Goal: Task Accomplishment & Management: Manage account settings

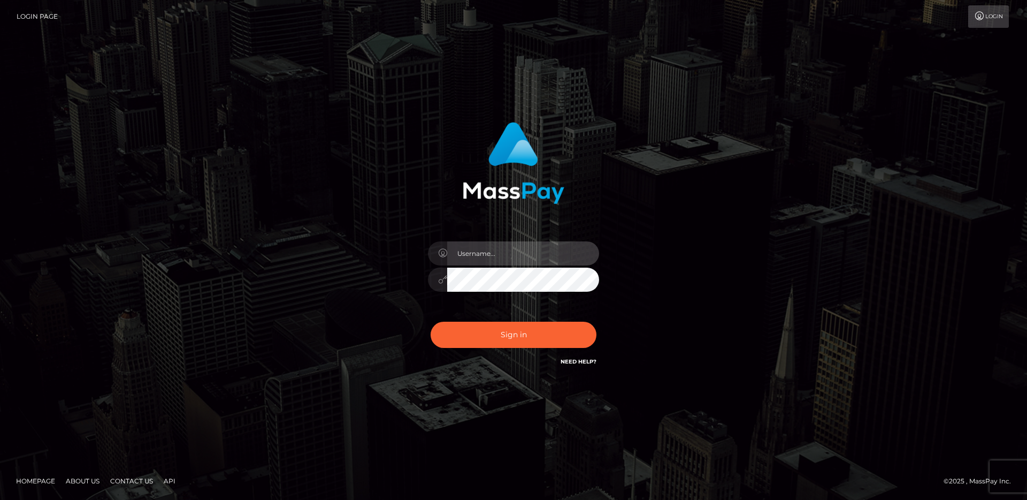
type input "egblue"
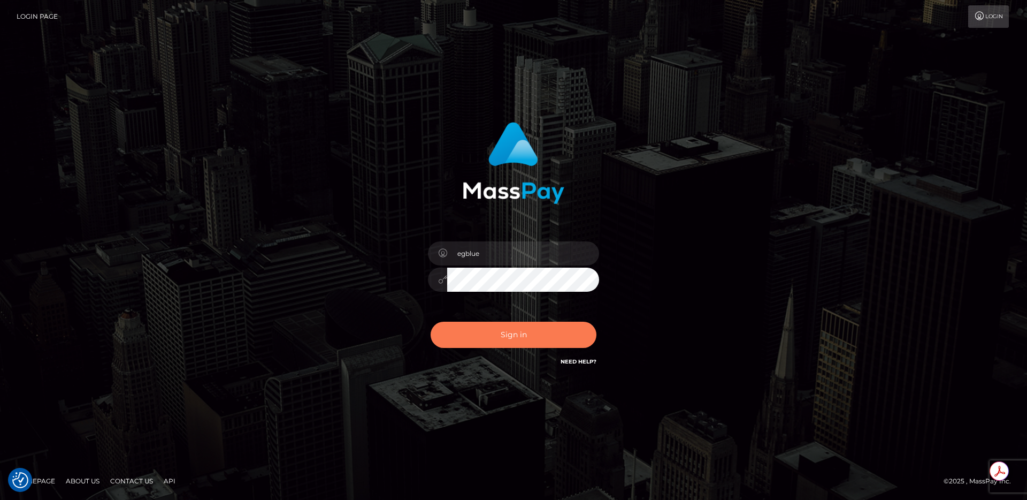
click at [496, 328] on button "Sign in" at bounding box center [514, 335] width 166 height 26
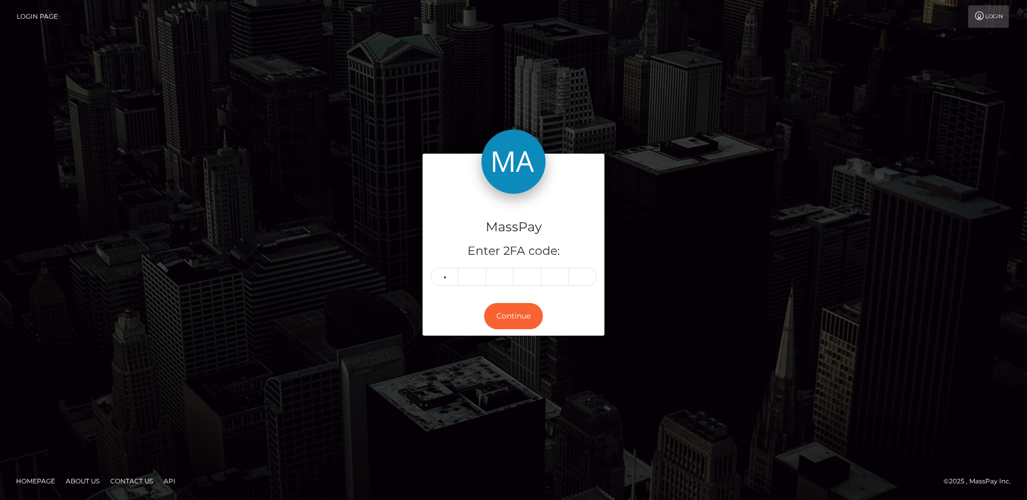
type input "0"
type input "2"
type input "9"
type input "3"
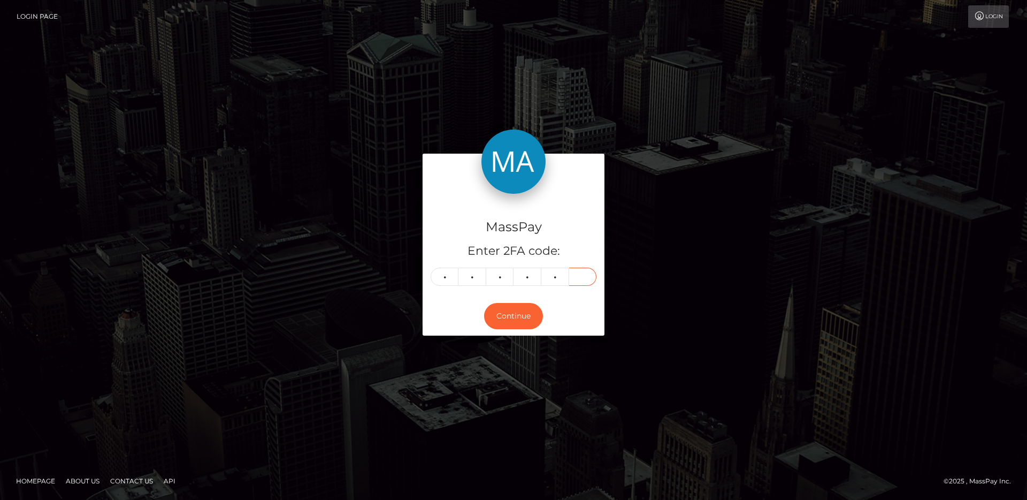
type input "3"
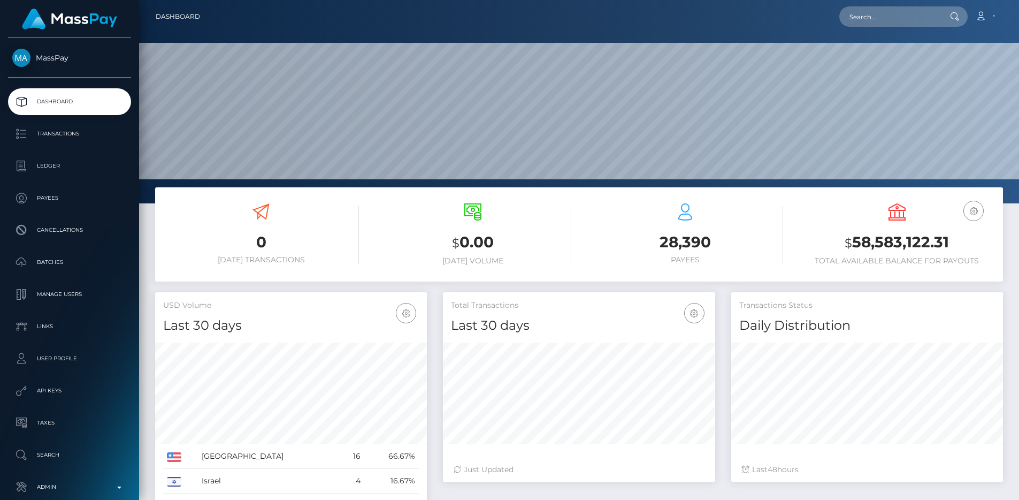
scroll to position [190, 272]
click at [417, 258] on h6 "Today Volume" at bounding box center [473, 260] width 196 height 9
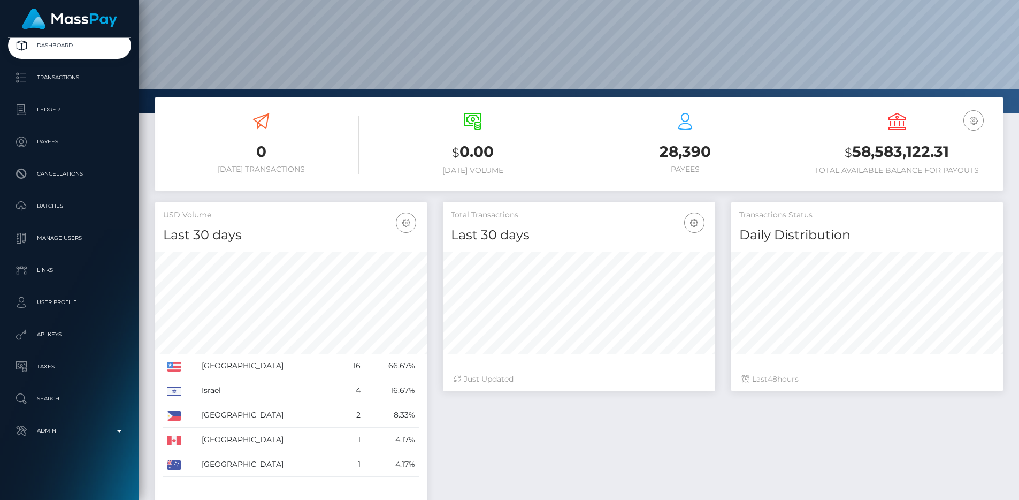
scroll to position [0, 0]
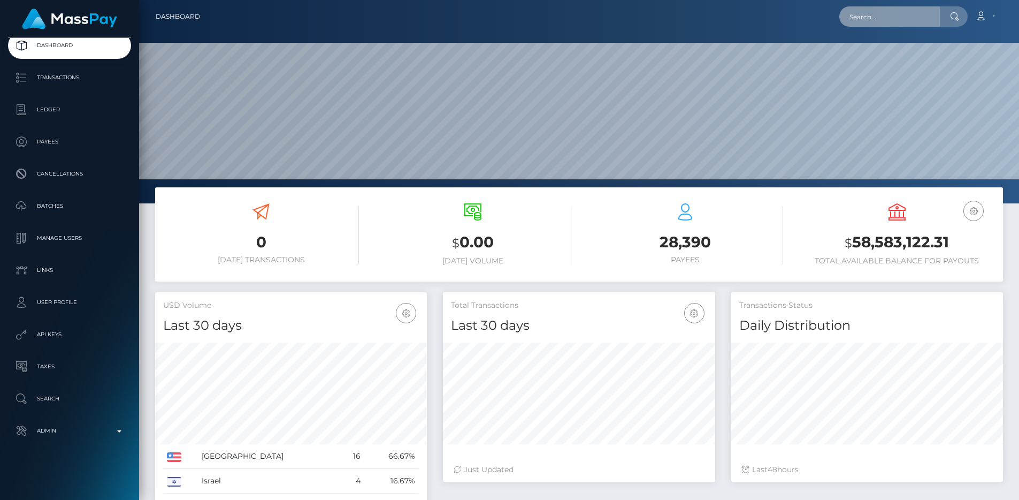
click at [900, 21] on input "text" at bounding box center [889, 16] width 101 height 20
paste input "65021343"
paste input "pout_O4n9v8CegAVyD"
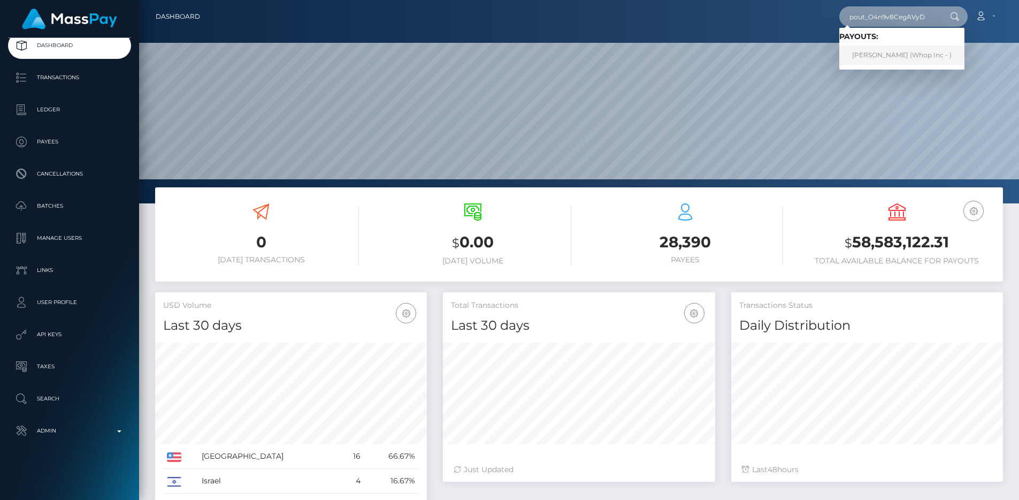
type input "pout_O4n9v8CegAVyD"
click at [899, 53] on link "GUSTAVO COTA LAGO (Whop Inc - )" at bounding box center [901, 55] width 125 height 20
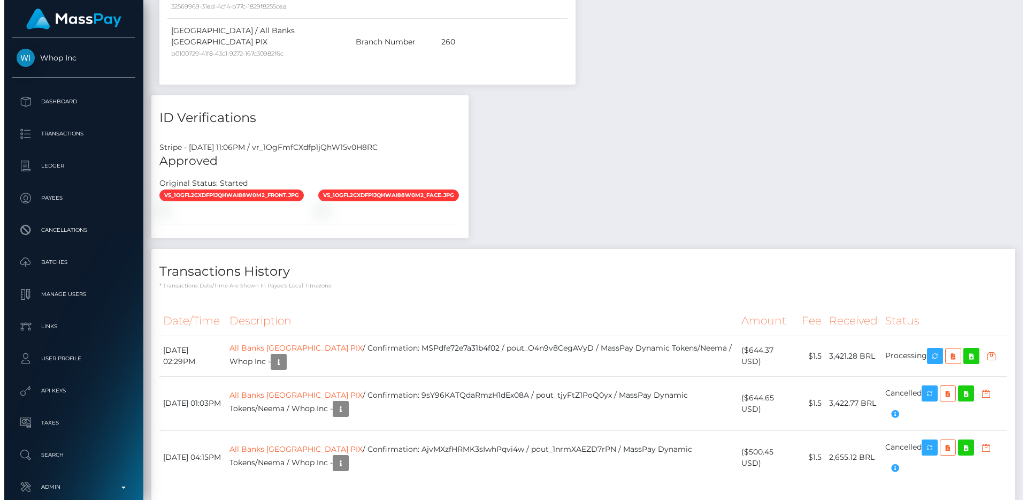
scroll to position [128, 272]
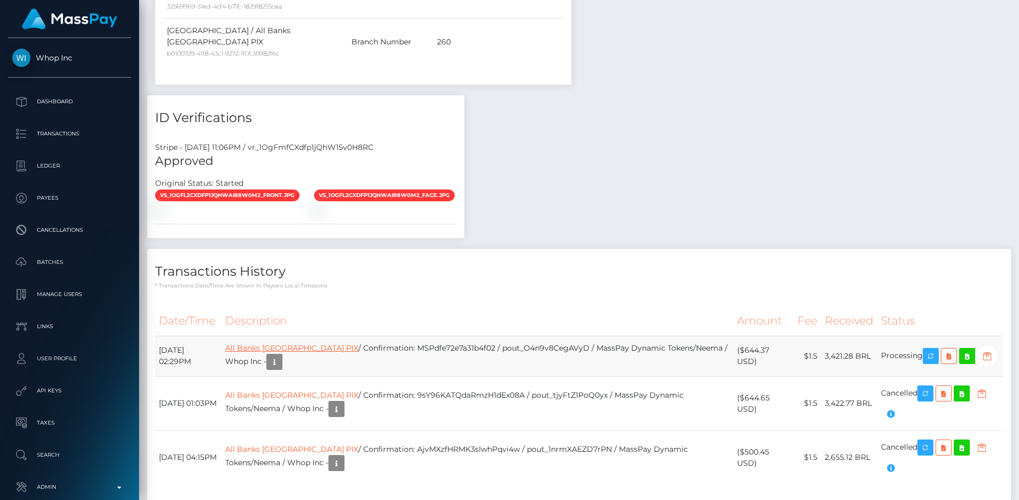
click at [297, 343] on link "All Banks [GEOGRAPHIC_DATA] PIX" at bounding box center [291, 348] width 133 height 10
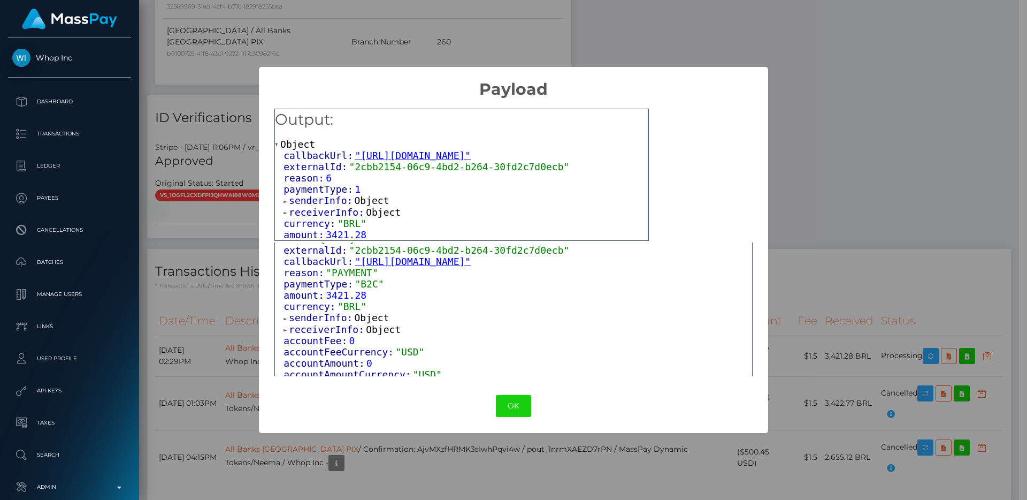
scroll to position [62, 0]
click at [353, 218] on span "receiverInfo:" at bounding box center [327, 211] width 77 height 11
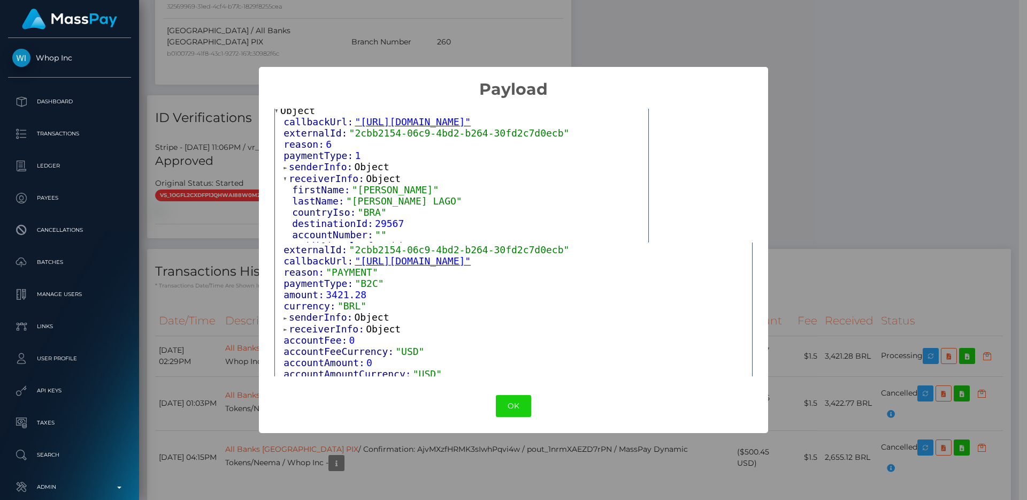
scroll to position [89, 0]
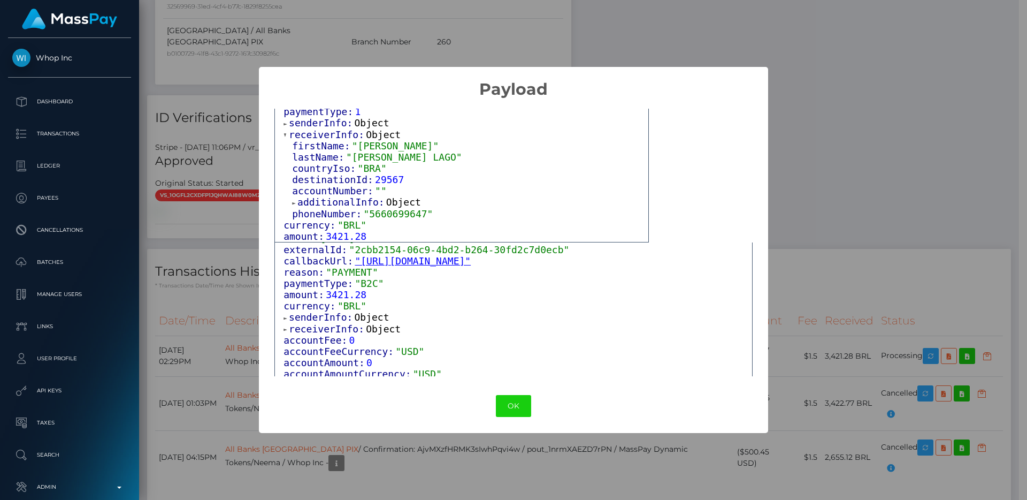
click at [346, 206] on span "additionalInfo:" at bounding box center [341, 201] width 89 height 11
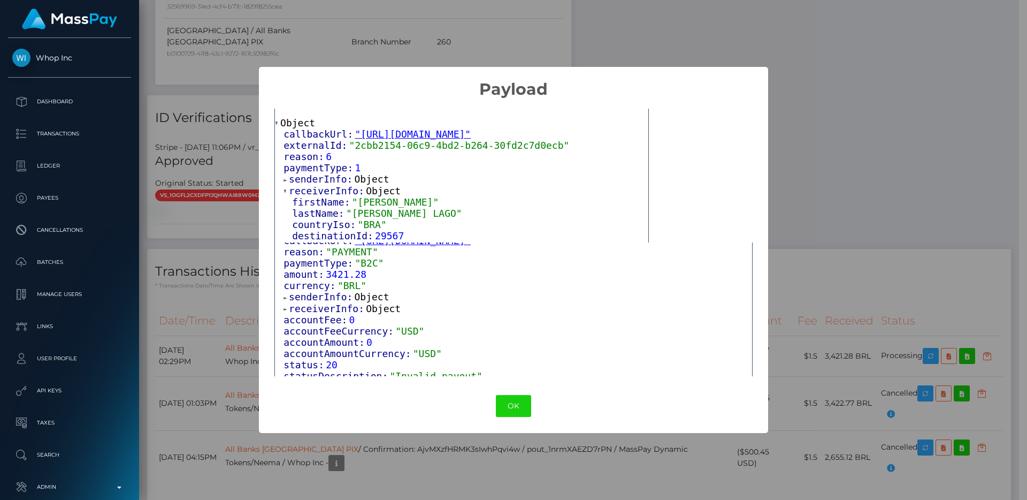
scroll to position [83, 0]
click at [341, 304] on span "receiverInfo:" at bounding box center [327, 307] width 77 height 11
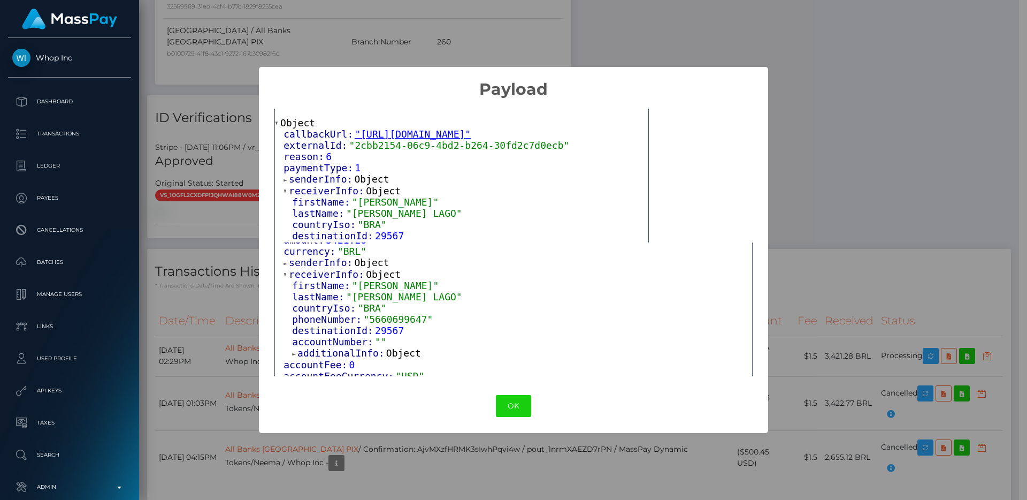
scroll to position [119, 0]
click at [332, 350] on span "additionalInfo:" at bounding box center [341, 350] width 89 height 11
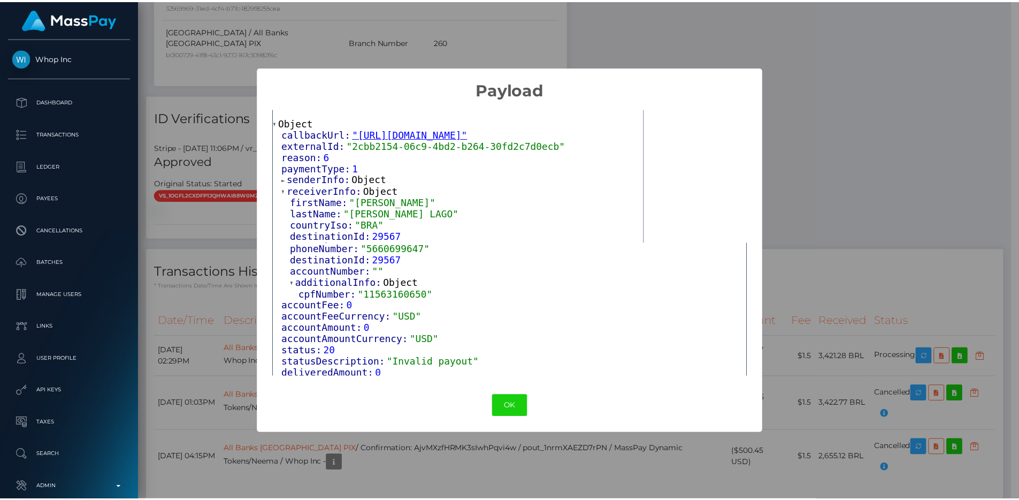
scroll to position [213, 0]
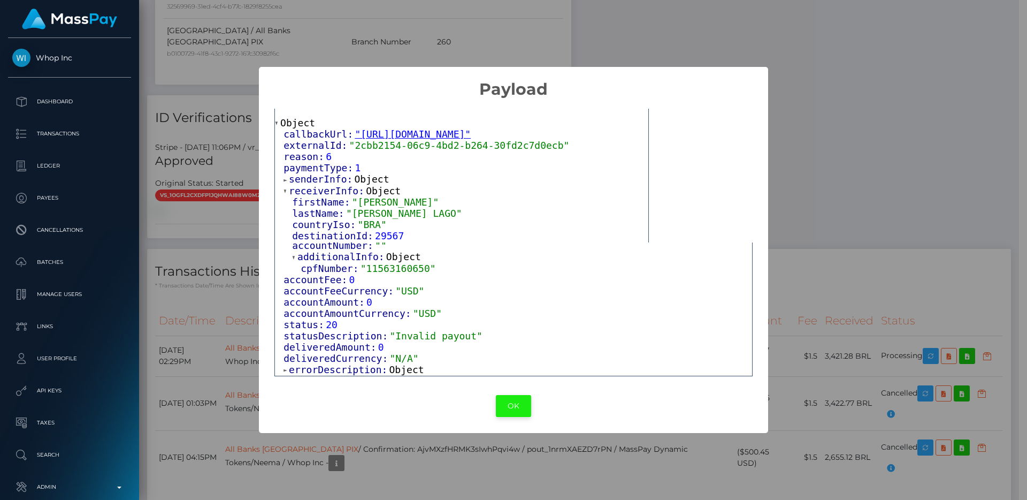
click at [524, 399] on button "OK" at bounding box center [513, 406] width 35 height 22
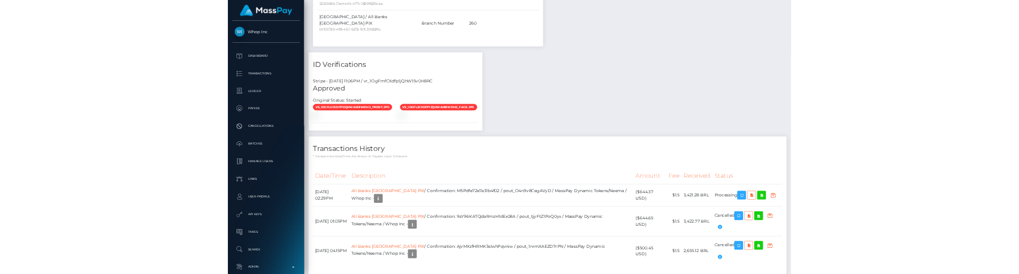
scroll to position [534845, 534701]
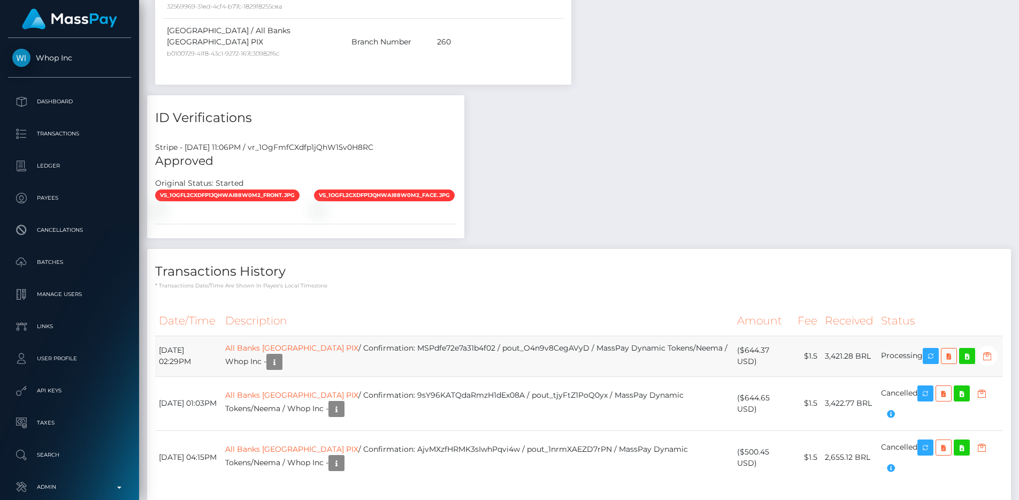
click at [503, 335] on td "All Banks Brazil PIX / Confirmation: MSPdfe72e7a31b4f02 / pout_O4n9v8CegAVyD / …" at bounding box center [477, 355] width 512 height 41
click at [420, 306] on th "Description" at bounding box center [477, 320] width 512 height 29
click at [424, 306] on th "Description" at bounding box center [477, 320] width 512 height 29
click at [596, 306] on th "Description" at bounding box center [477, 320] width 512 height 29
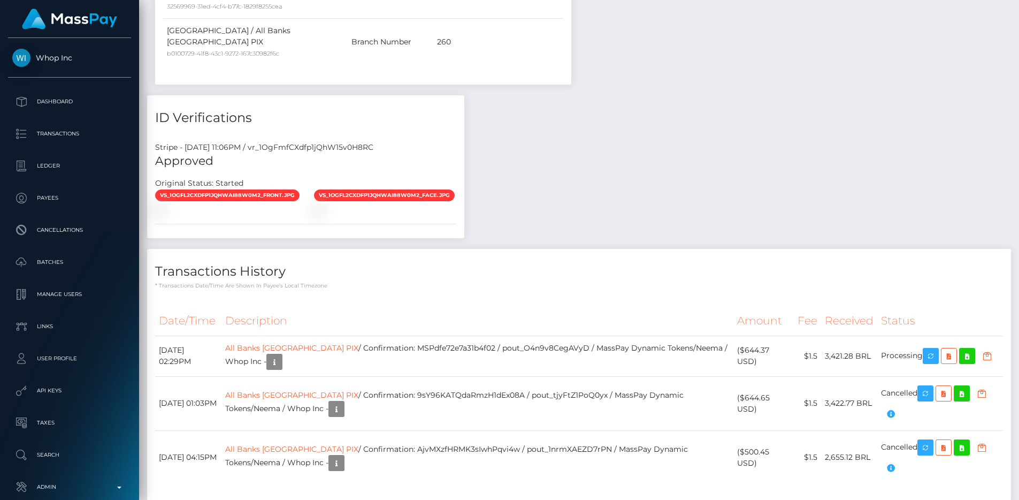
click at [583, 262] on h4 "Transactions History" at bounding box center [579, 271] width 848 height 19
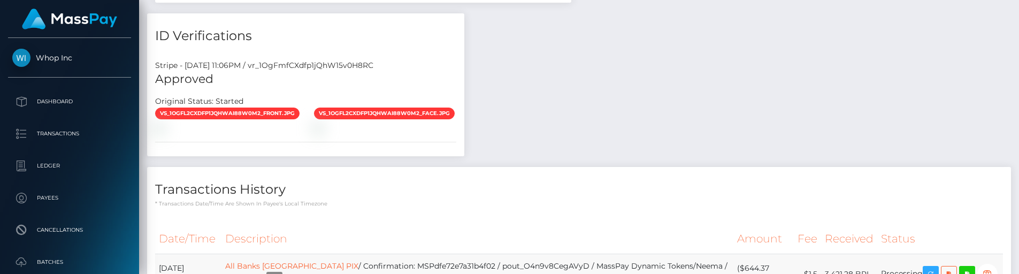
scroll to position [977, 0]
click at [924, 267] on icon "button" at bounding box center [930, 273] width 13 height 13
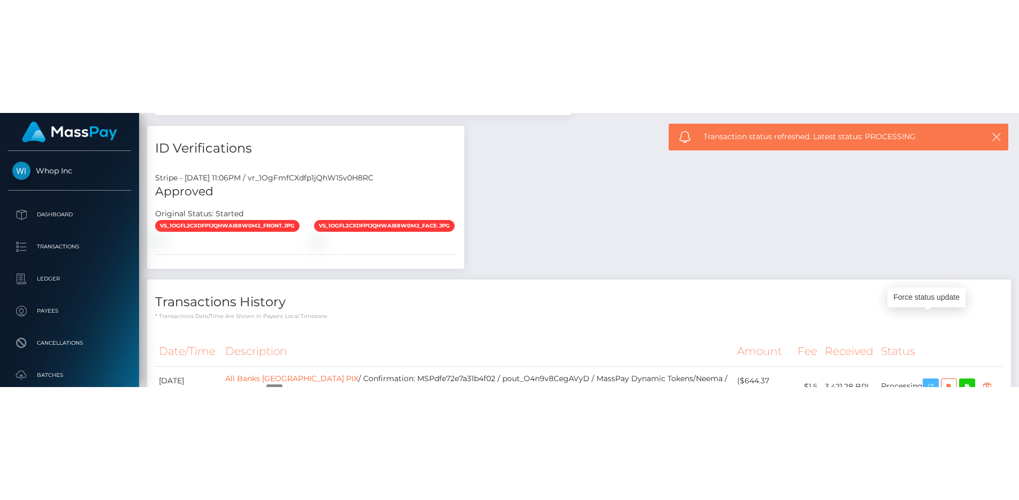
scroll to position [895, 0]
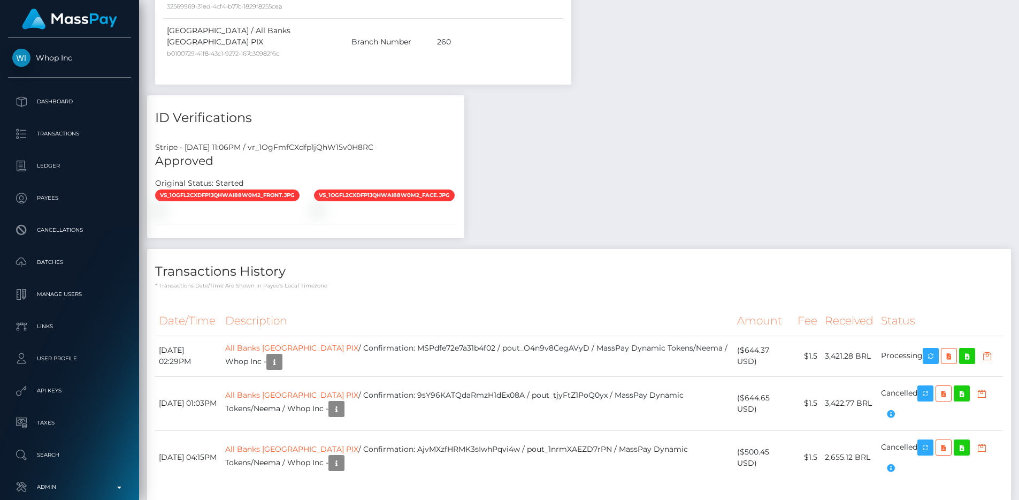
click at [421, 306] on th "Description" at bounding box center [477, 320] width 512 height 29
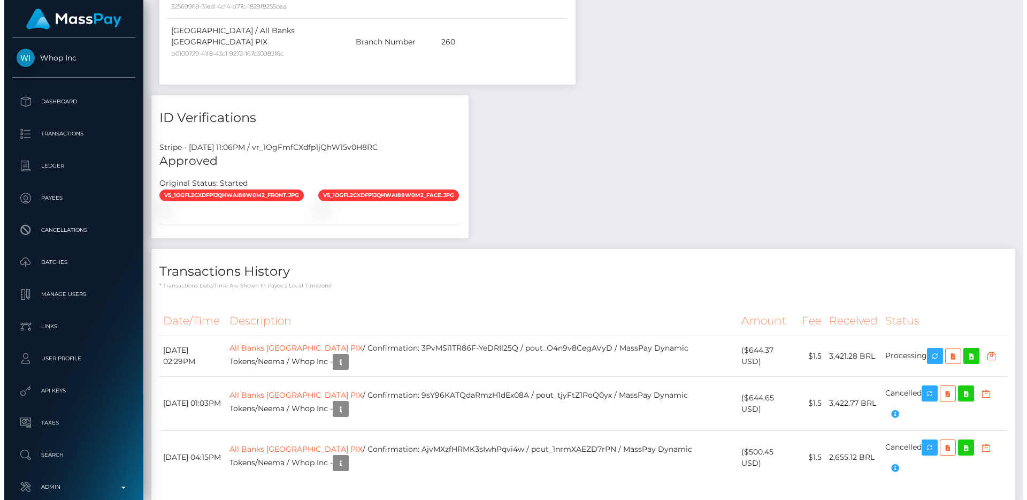
scroll to position [128, 272]
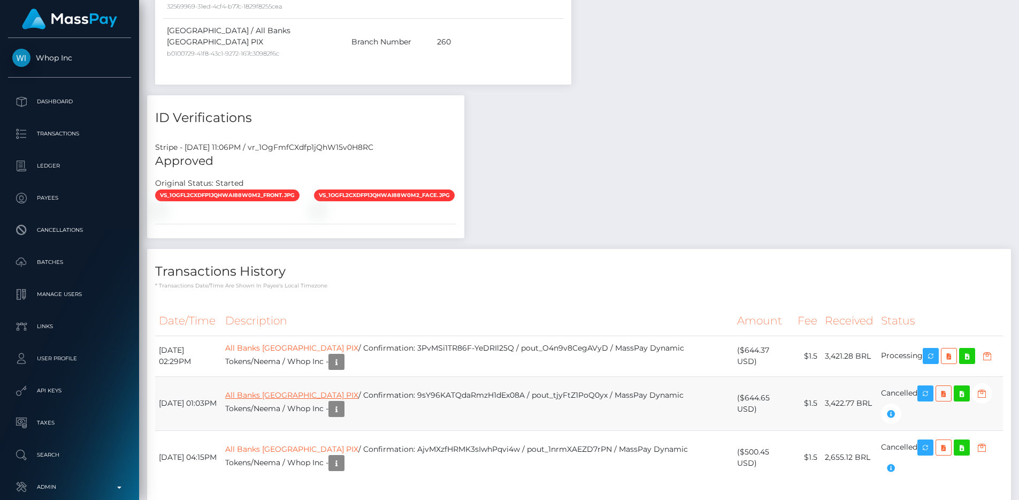
click at [328, 390] on link "All Banks Brazil PIX" at bounding box center [291, 395] width 133 height 10
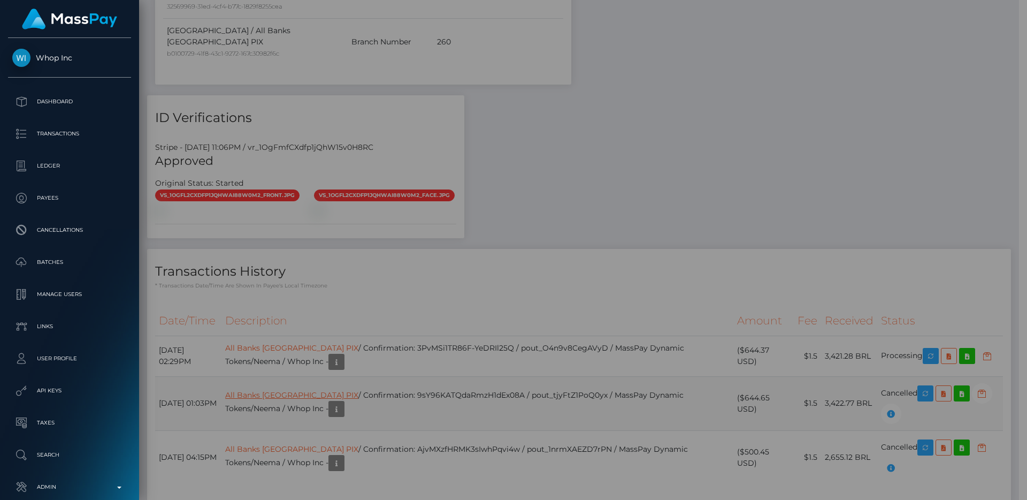
scroll to position [534845, 534701]
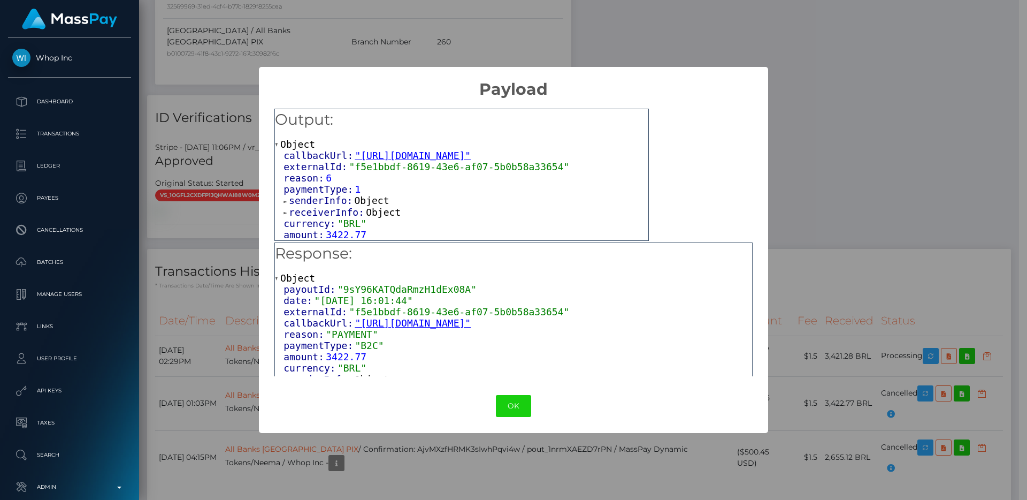
click at [330, 218] on span "receiverInfo:" at bounding box center [327, 211] width 77 height 11
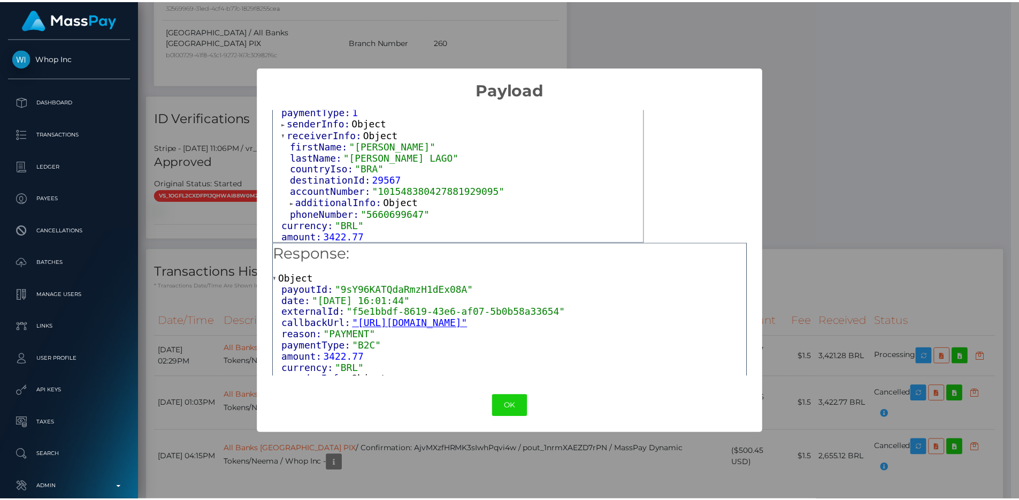
scroll to position [81, 0]
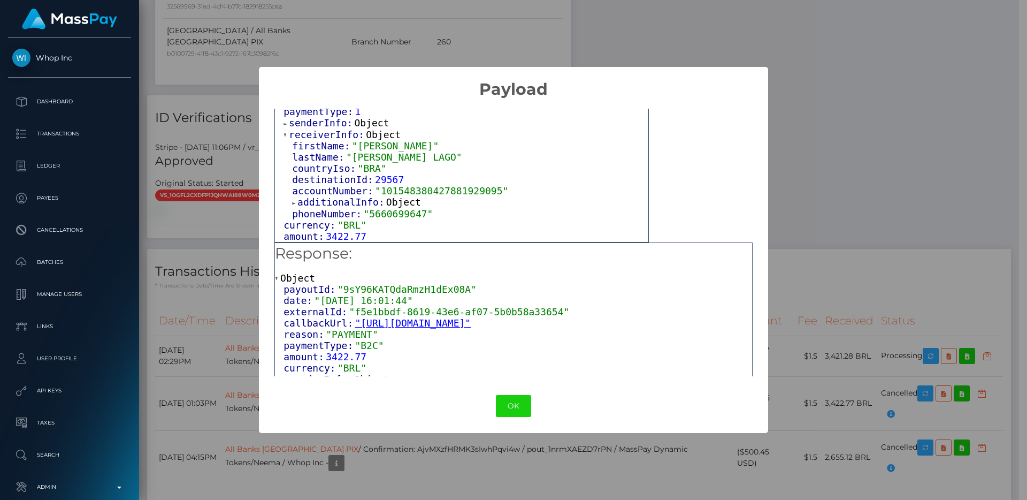
click at [797, 80] on div "× Payload Output: Object callbackUrl: "https://api.masspay.io/v1.0.0/payout/cal…" at bounding box center [513, 250] width 1027 height 500
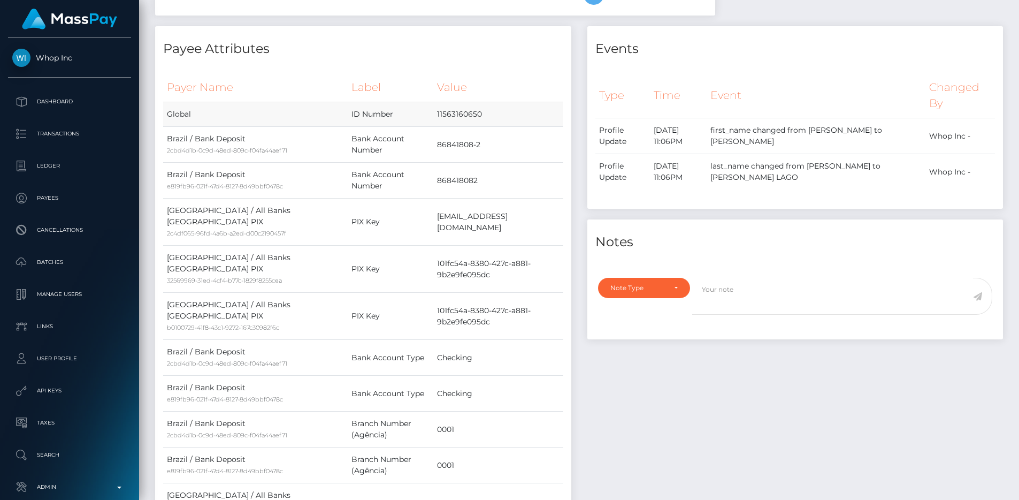
scroll to position [2, 0]
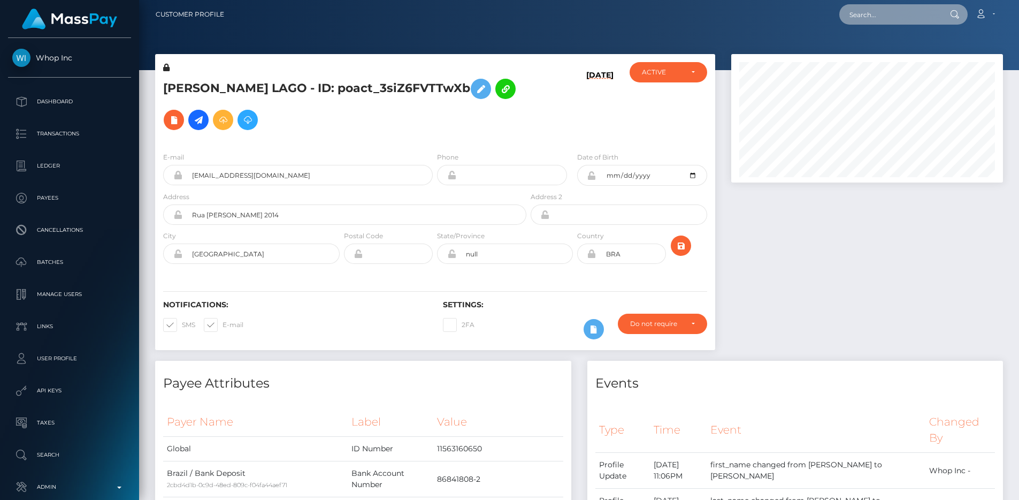
click at [871, 14] on input "text" at bounding box center [889, 14] width 101 height 20
paste input "pout_NIvh0lSJHiryB"
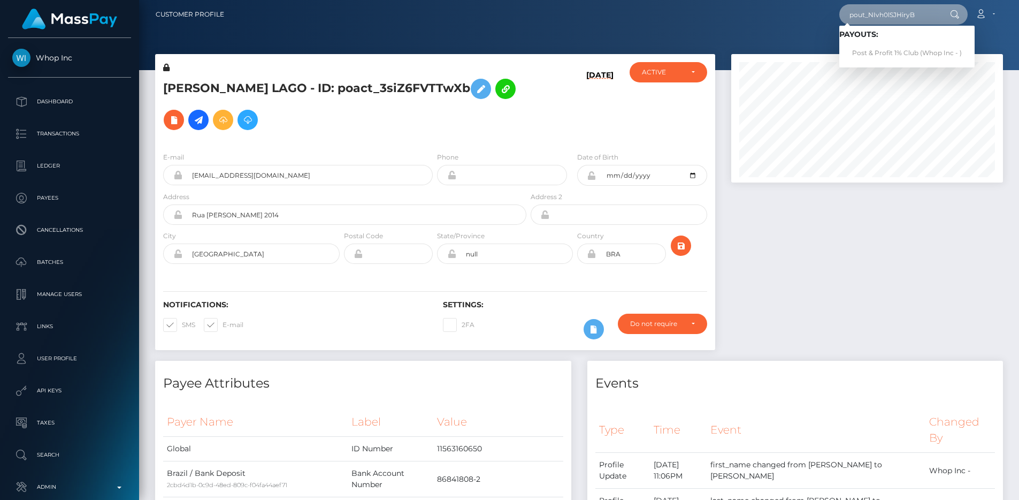
type input "pout_NIvh0lSJHiryB"
click at [880, 51] on link "Post & Profit 1% Club (Whop Inc - )" at bounding box center [906, 53] width 135 height 20
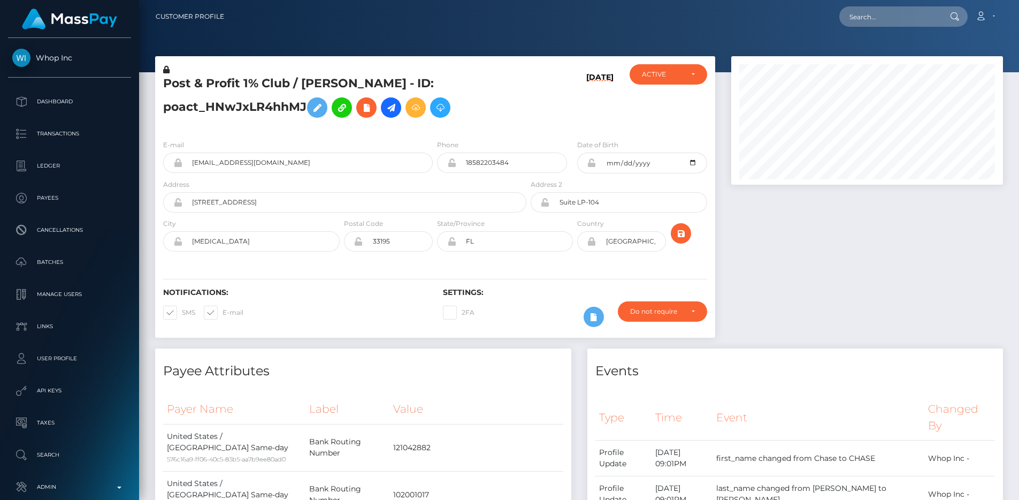
scroll to position [128, 272]
drag, startPoint x: 290, startPoint y: 81, endPoint x: 162, endPoint y: 90, distance: 128.8
click at [162, 90] on div "Post & Profit 1% Club / [PERSON_NAME] - ID: poact_HNwJxLR4hhMJ" at bounding box center [341, 97] width 373 height 67
click at [876, 19] on input "text" at bounding box center [889, 16] width 101 height 20
paste input "pout_wJ4K46jRvaUKM"
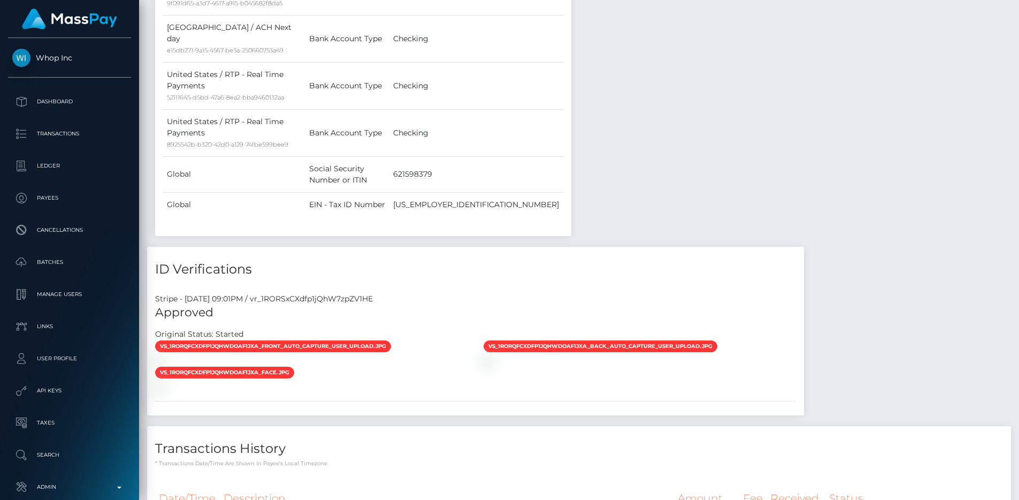
scroll to position [1113, 0]
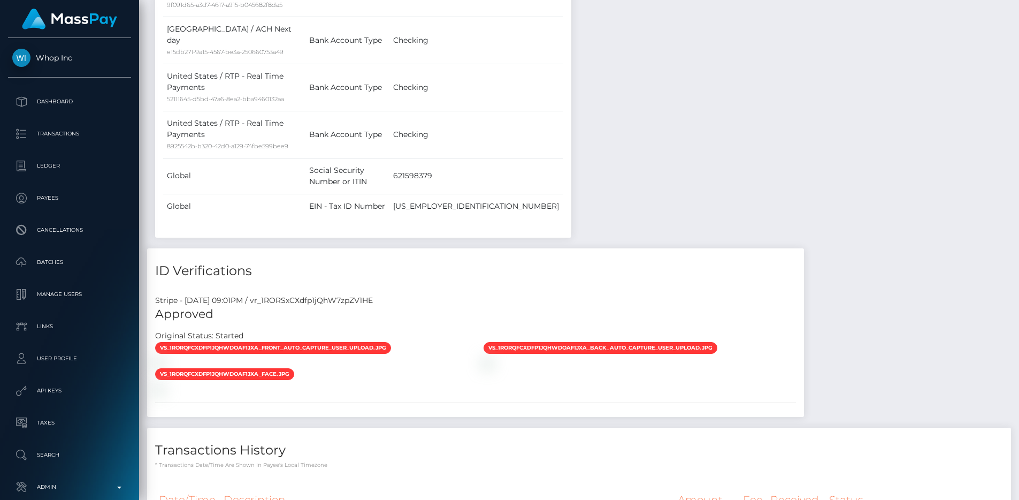
type input "pout_wJ4K46jRvaUKM"
click at [350, 295] on div "Stripe - July 22, 2025 09:01PM / vr_1RORSxCXdfp1jQhW7zpZV1HE" at bounding box center [475, 300] width 657 height 11
copy div "vr_1RORSxCXdfp1jQhW7zpZV1HE"
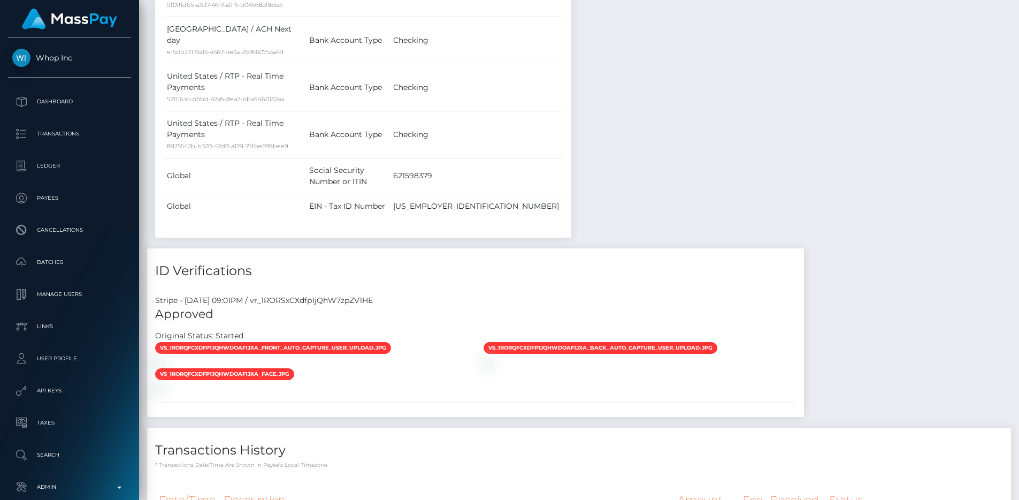
click at [369, 368] on div "vs_1RORQfCXdfp1jQhWdOAF1jxA_face.jpg" at bounding box center [311, 375] width 328 height 15
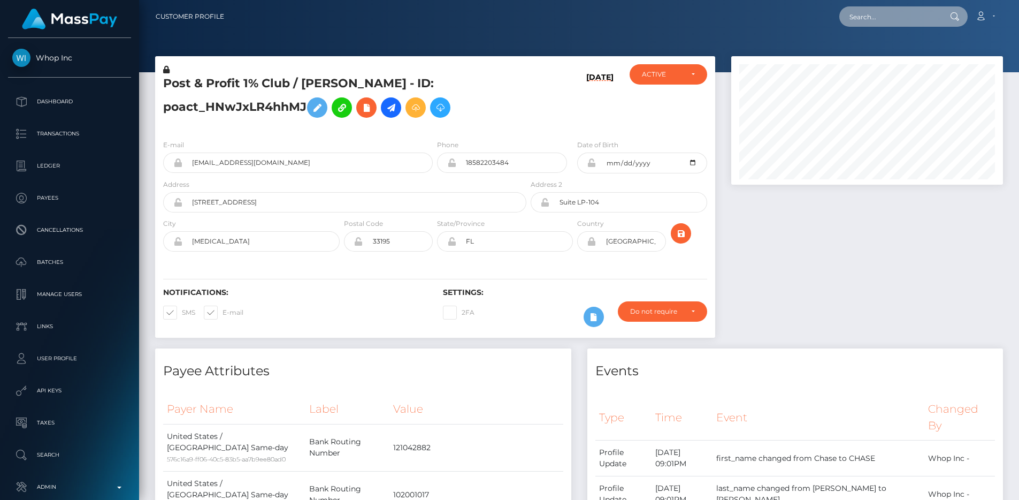
click at [893, 13] on input "text" at bounding box center [889, 16] width 101 height 20
paste input "pout_wJ4K46jRvaUKM"
type input "pout_wJ4K46jRvaUKM"
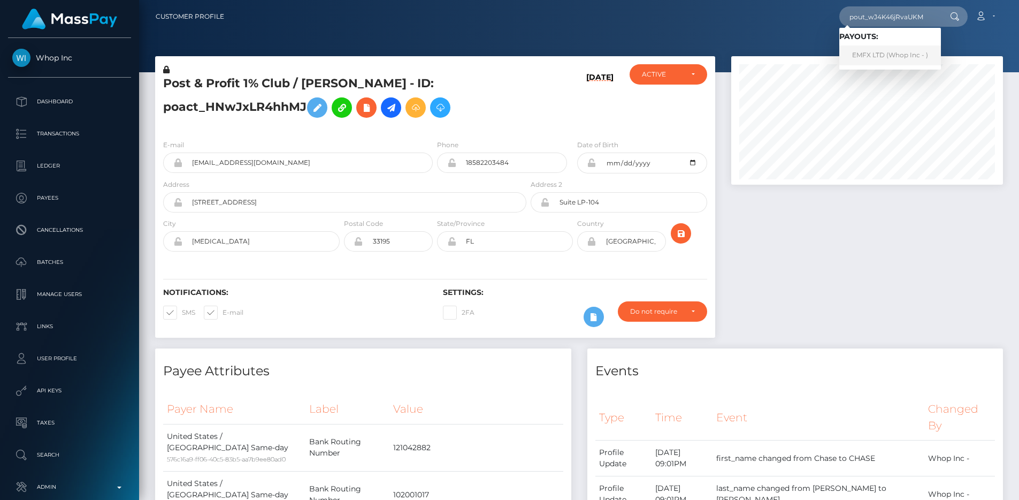
scroll to position [0, 0]
click at [898, 56] on link "EMFX LTD (Whop Inc - )" at bounding box center [890, 55] width 102 height 20
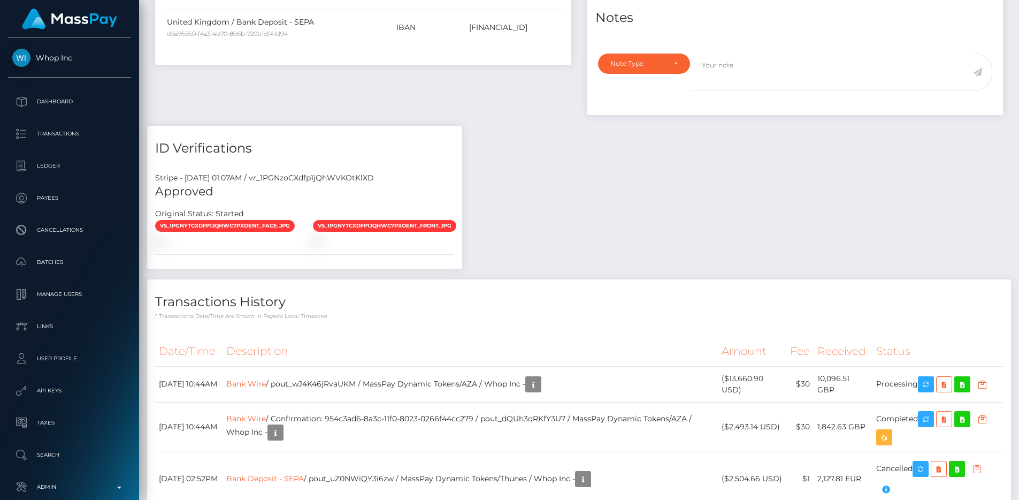
scroll to position [610, 0]
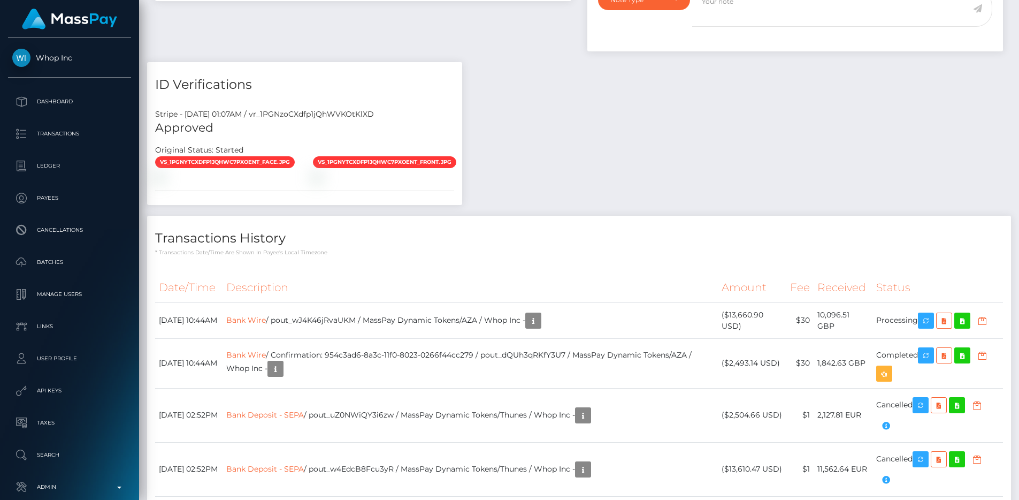
click at [356, 118] on div "Stripe - [DATE] 01:07AM / vr_1PGNzoCXdfp1jQhWVKOtKlXD" at bounding box center [304, 114] width 315 height 11
copy div "vr_1PGNzoCXdfp1jQhWVKOtKlXD"
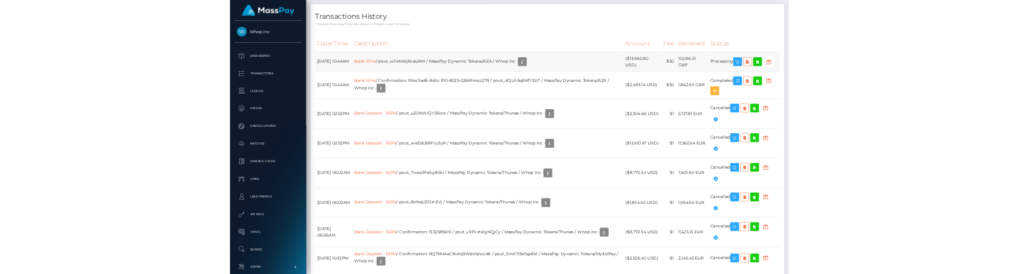
scroll to position [128, 272]
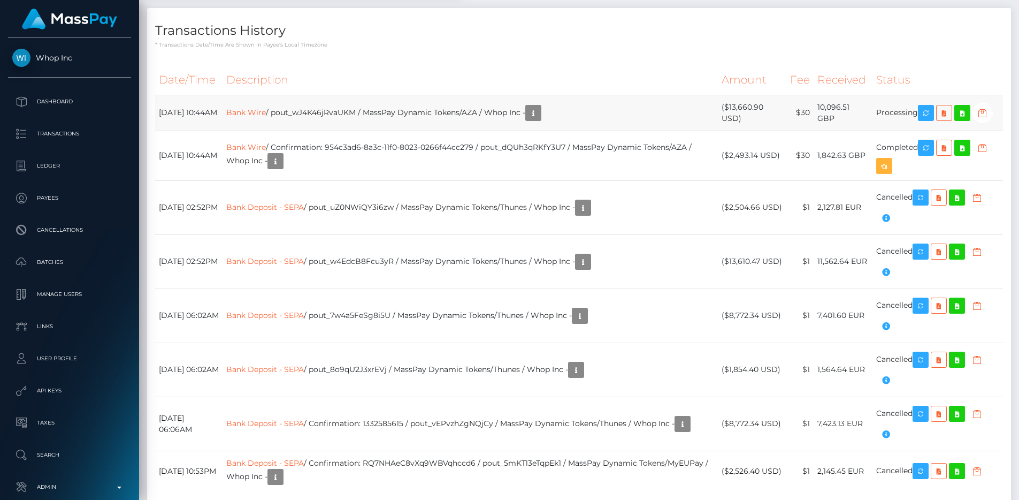
click at [628, 131] on td "Bank Wire / pout_wJ4K46jRvaUKM / MassPay Dynamic Tokens/AZA / Whop Inc -" at bounding box center [470, 113] width 495 height 36
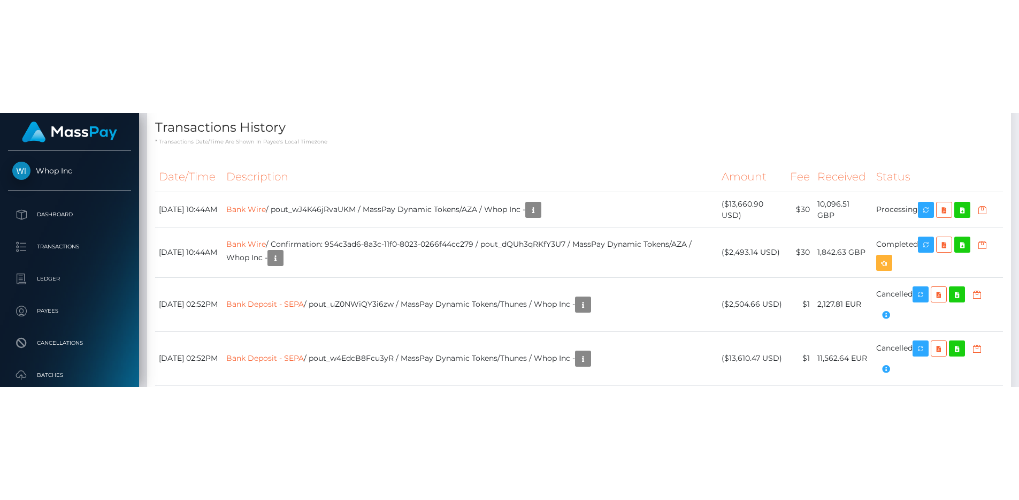
scroll to position [1077, 0]
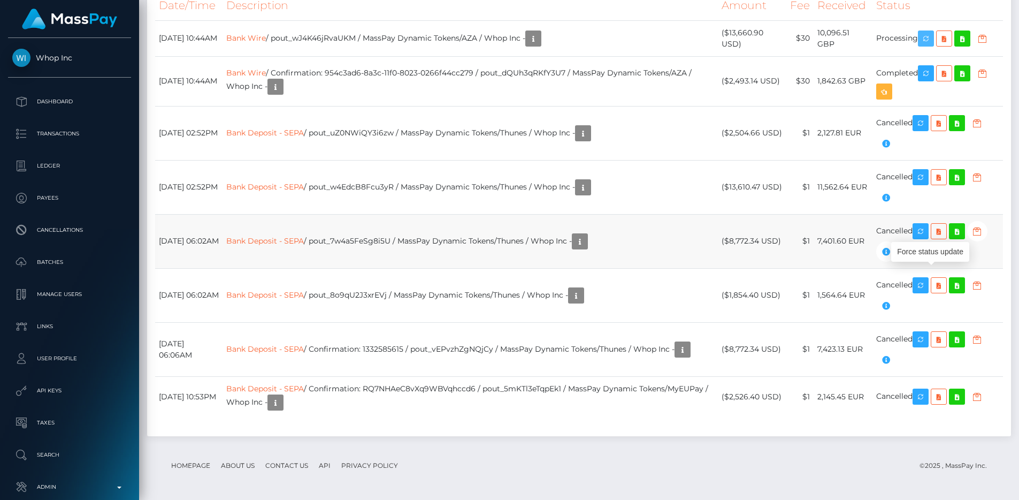
scroll to position [939, 0]
click at [497, 20] on th "Description" at bounding box center [470, 5] width 495 height 29
click at [989, 45] on icon "button" at bounding box center [982, 38] width 13 height 13
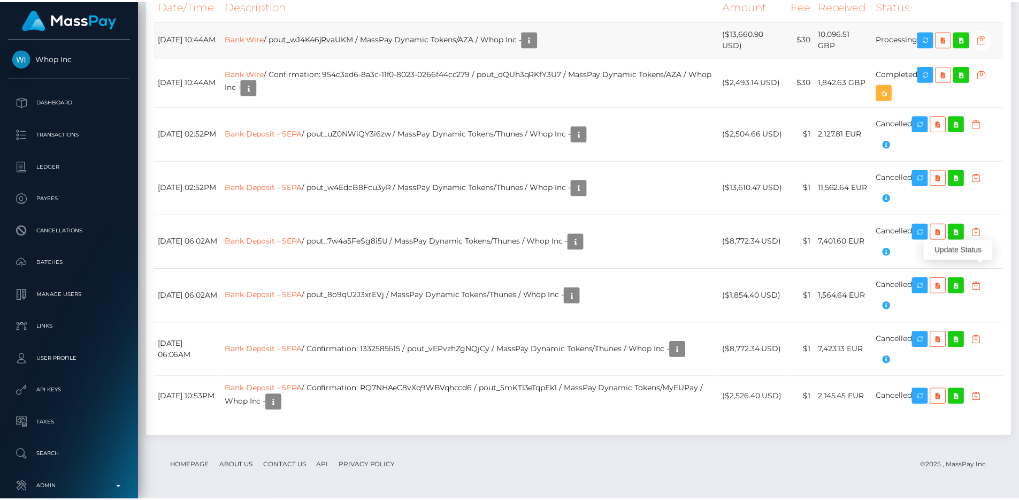
scroll to position [534845, 534701]
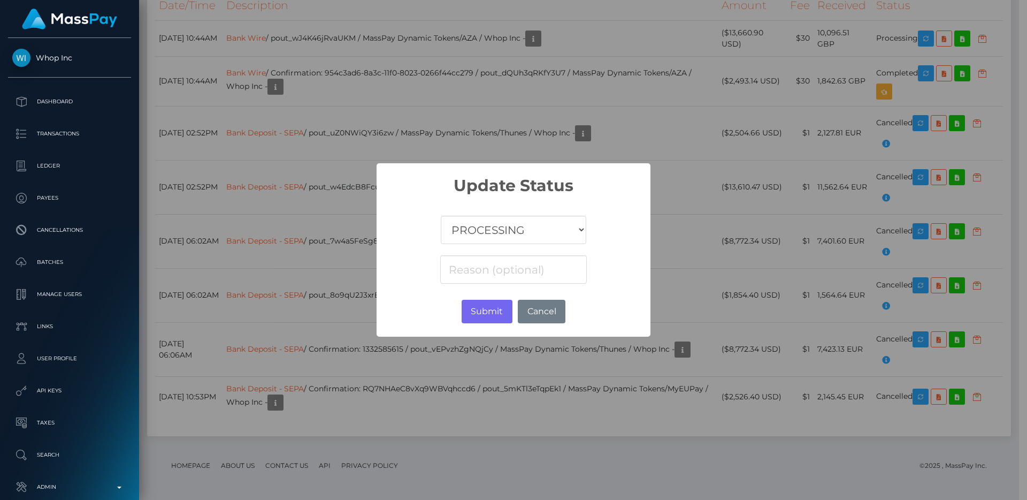
click at [508, 239] on select "COMPLETED CANCELLED READY_FOR_PICKUP PROCESSING" at bounding box center [514, 230] width 146 height 28
select select "CANCELLED"
click at [441, 216] on select "COMPLETED CANCELLED READY_FOR_PICKUP PROCESSING" at bounding box center [514, 230] width 146 height 28
click at [493, 272] on input at bounding box center [513, 269] width 147 height 28
type input "Max amount 10,000"
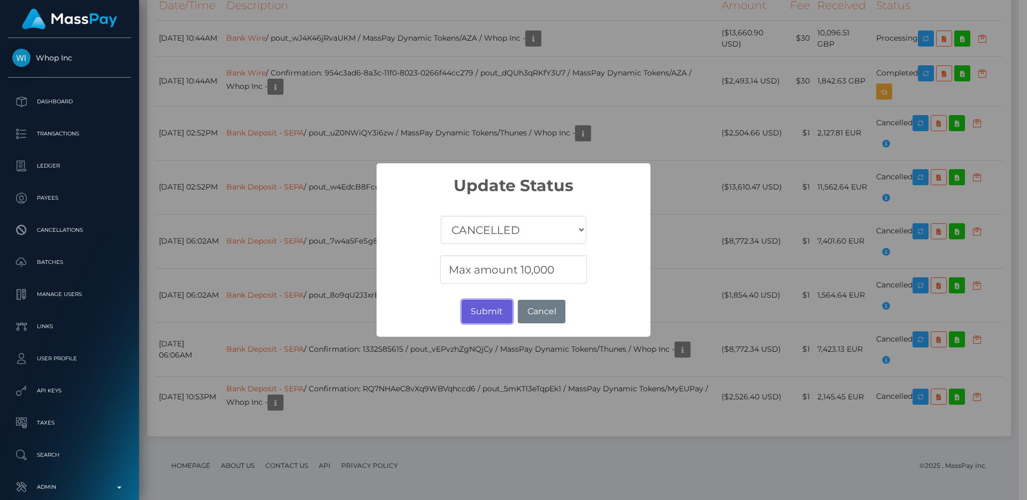
click at [480, 303] on button "Submit" at bounding box center [487, 312] width 51 height 24
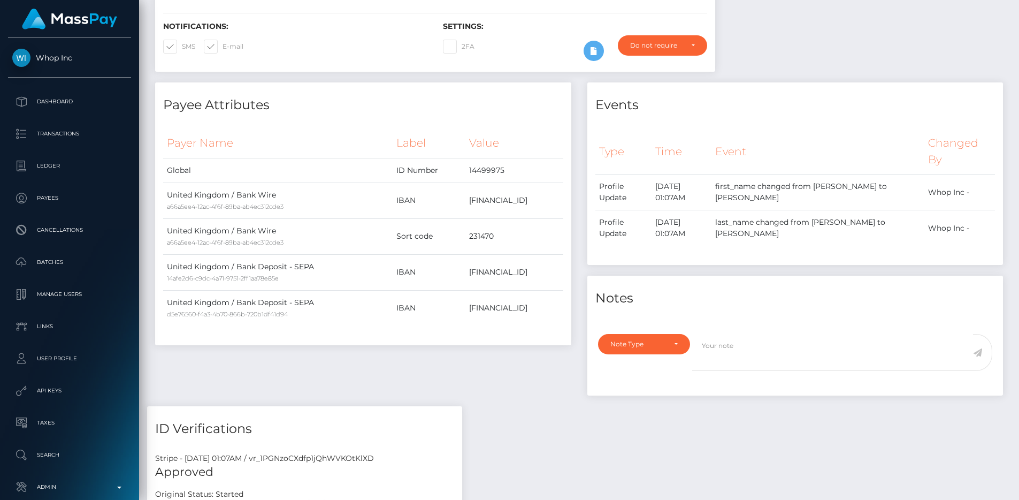
scroll to position [0, 0]
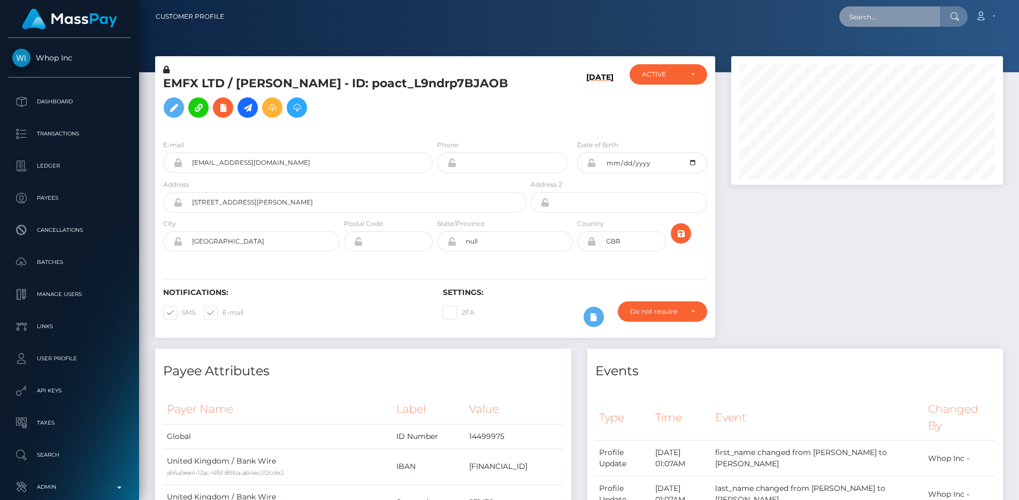
click at [890, 19] on input "text" at bounding box center [889, 16] width 101 height 20
paste input "pout_thXVf9TeBD9md"
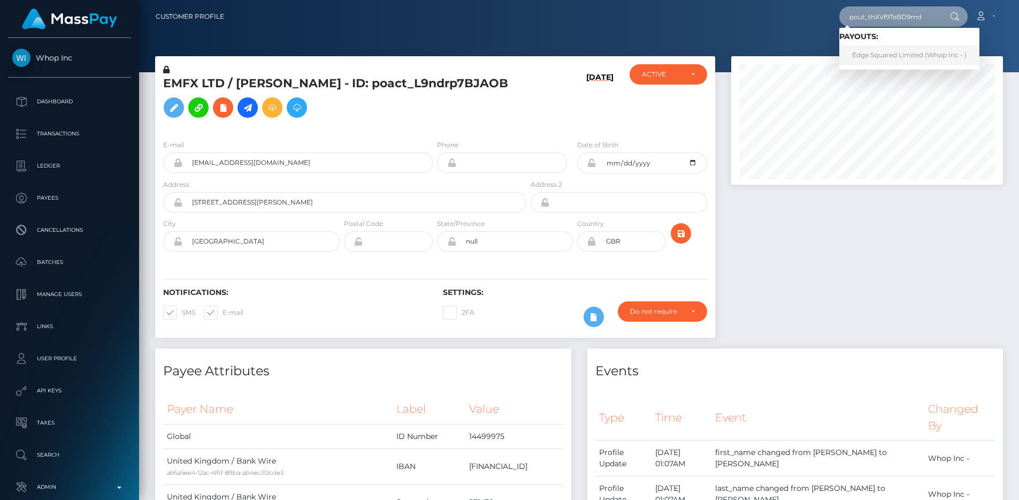
type input "pout_thXVf9TeBD9md"
click at [893, 47] on link "Edge Squared Limited (Whop Inc - )" at bounding box center [909, 55] width 140 height 20
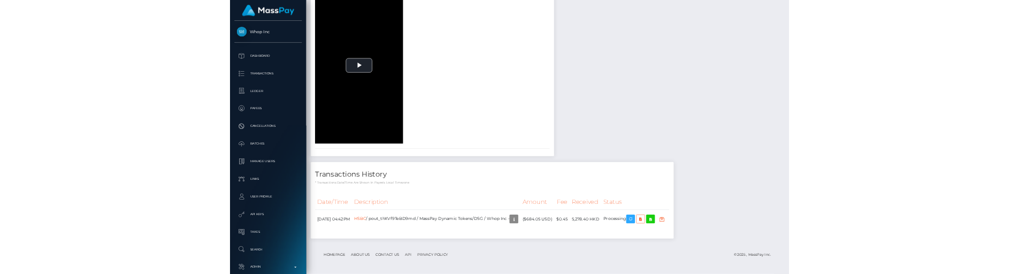
scroll to position [1460, 0]
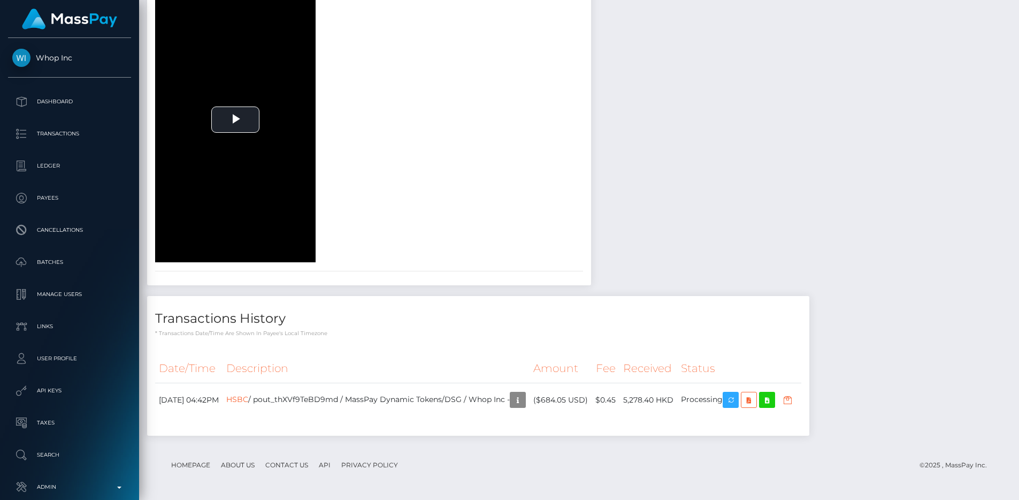
click at [559, 318] on h4 "Transactions History" at bounding box center [478, 318] width 646 height 19
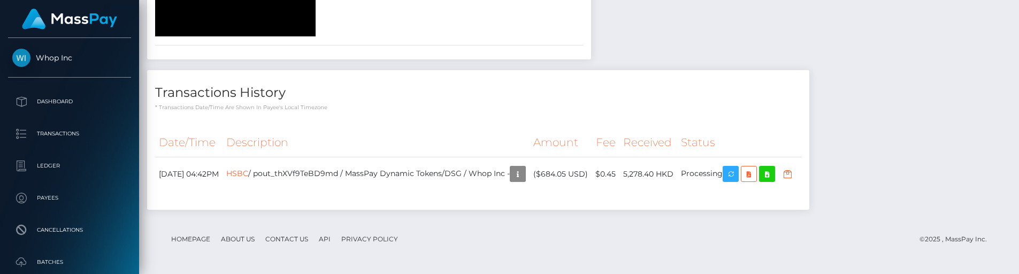
scroll to position [1639, 0]
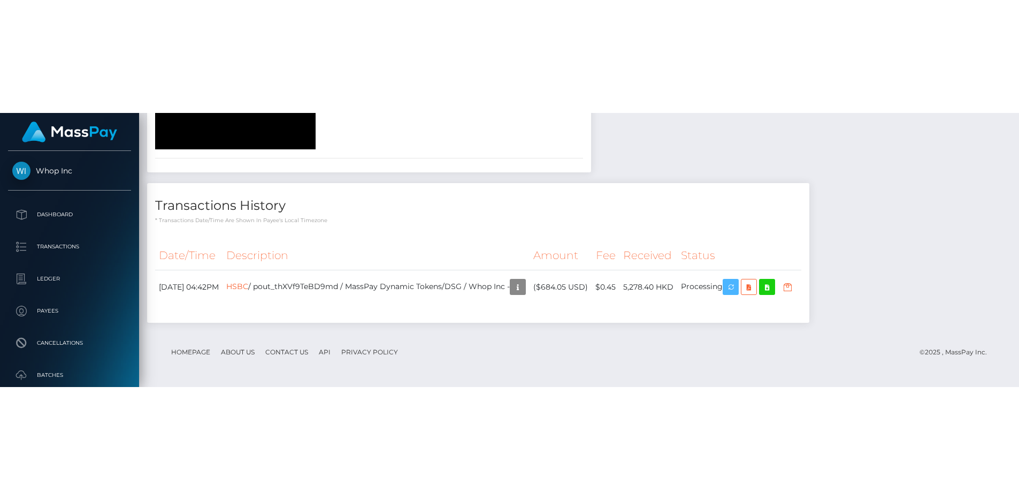
scroll to position [1460, 0]
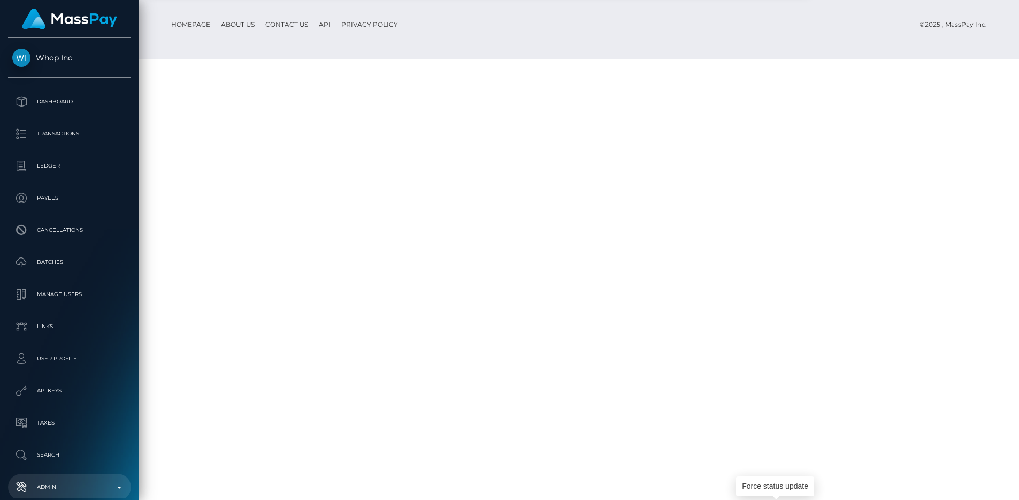
click at [82, 487] on p "Admin" at bounding box center [69, 487] width 114 height 16
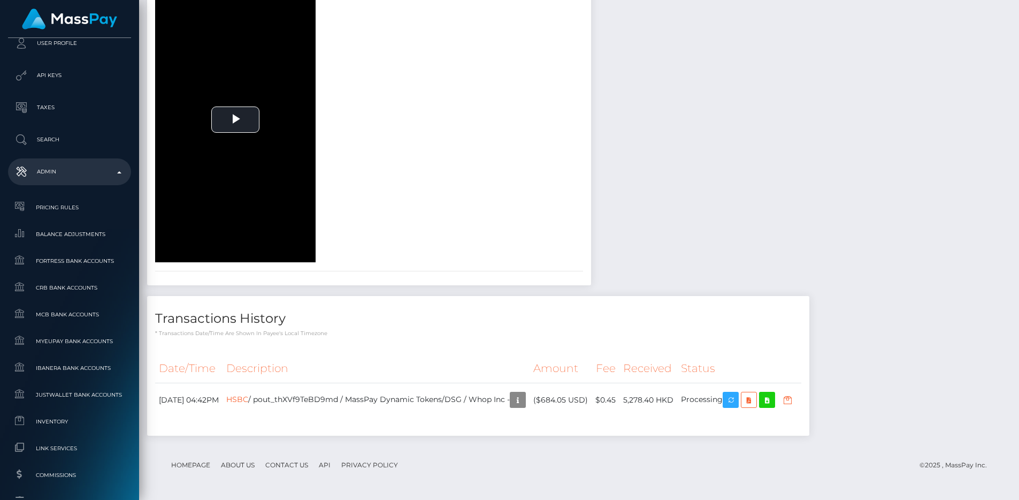
scroll to position [654, 0]
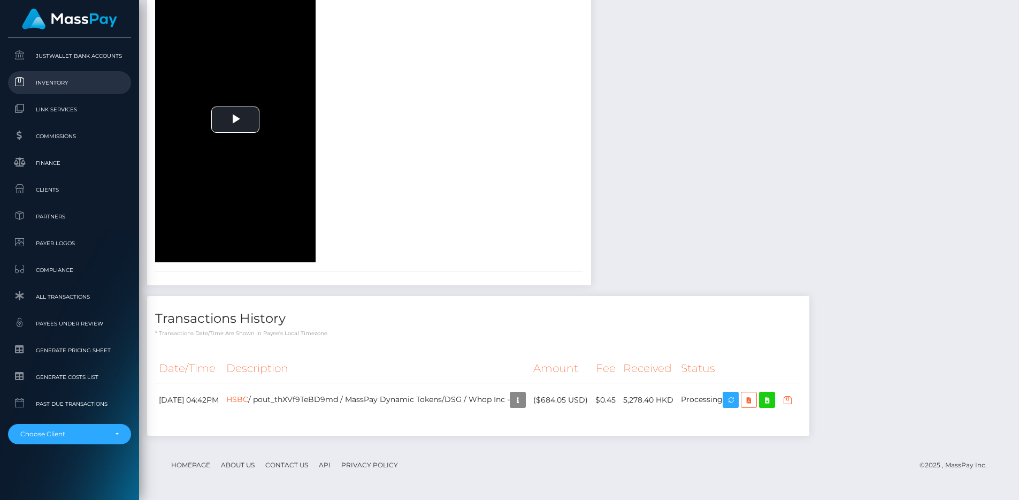
click at [57, 91] on link "Inventory" at bounding box center [69, 82] width 123 height 23
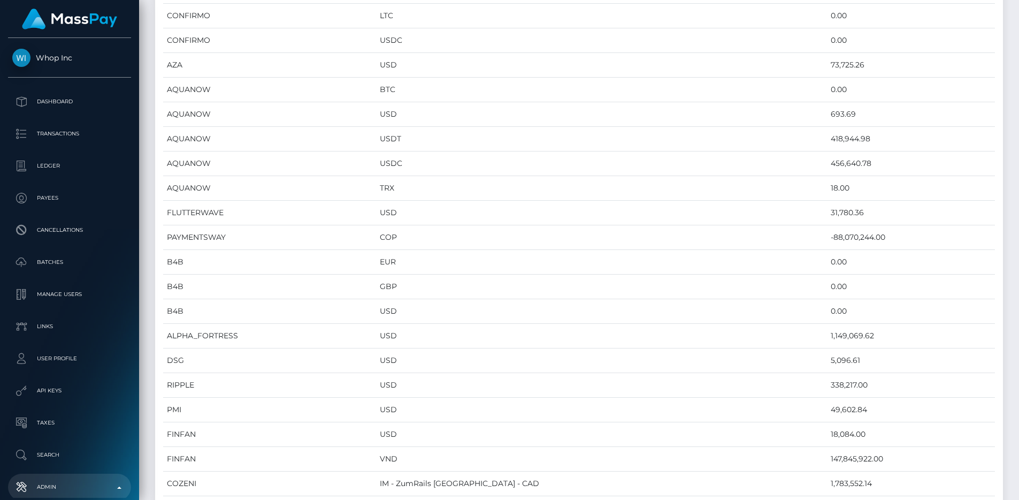
scroll to position [990, 0]
drag, startPoint x: 547, startPoint y: 358, endPoint x: 843, endPoint y: 356, distance: 296.4
click at [843, 356] on tr "DSG USD 5,096.61" at bounding box center [579, 360] width 832 height 25
